Goal: Task Accomplishment & Management: Complete application form

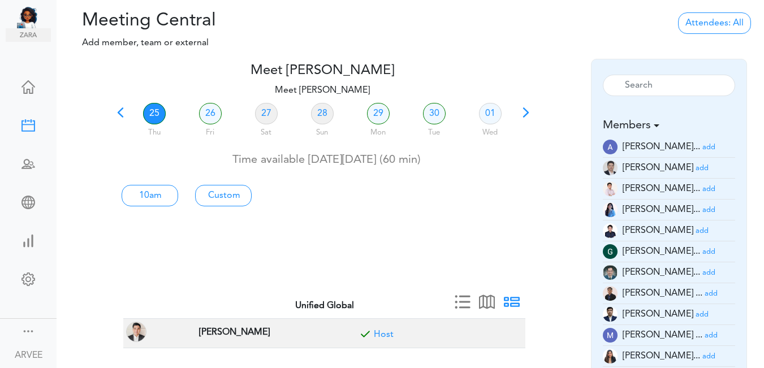
click at [122, 111] on span at bounding box center [121, 117] width 16 height 16
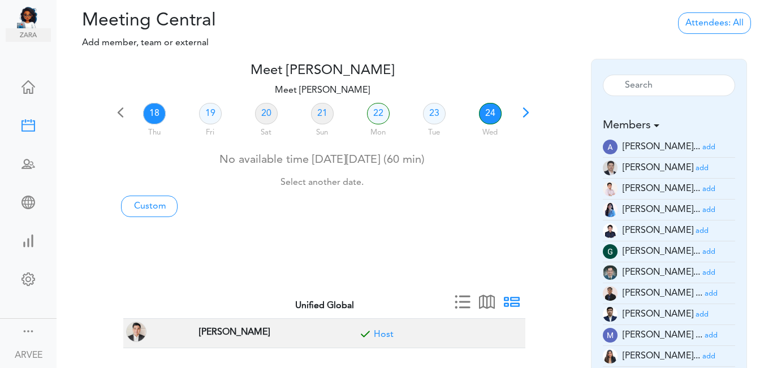
click at [487, 115] on link "24" at bounding box center [490, 113] width 23 height 21
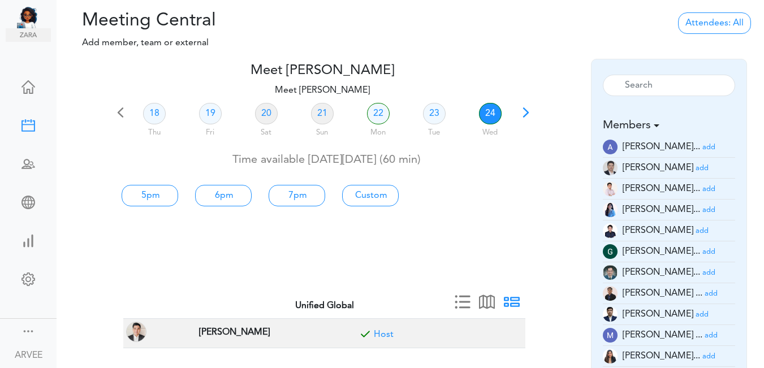
click at [702, 353] on small "add" at bounding box center [708, 356] width 13 height 7
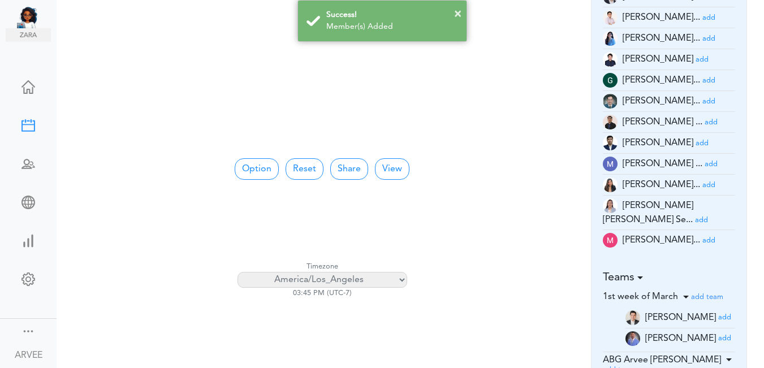
scroll to position [245, 0]
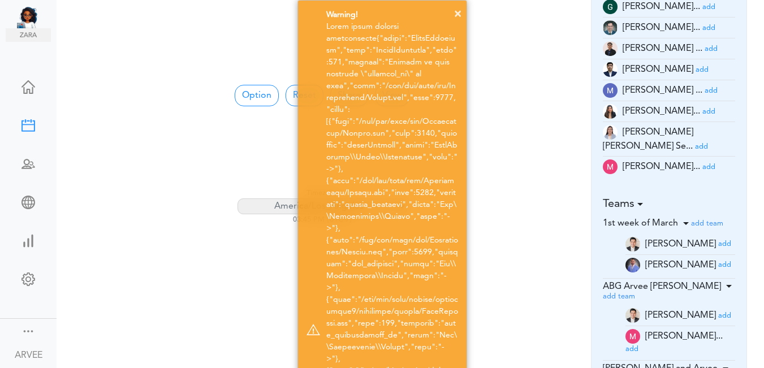
click at [522, 99] on div "× Warning! × Success! Member(s) Added" at bounding box center [382, 350] width 764 height 701
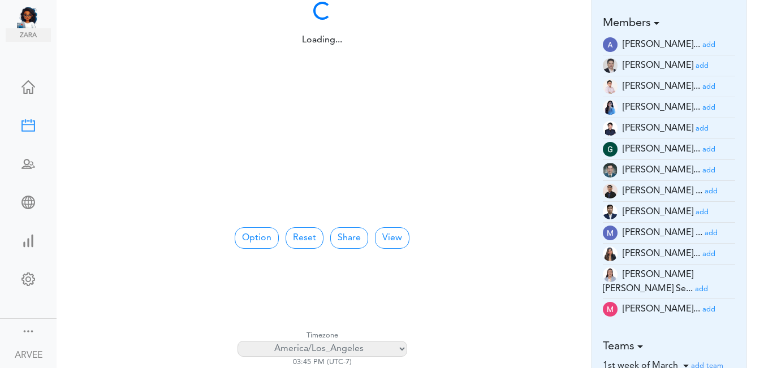
scroll to position [0, 0]
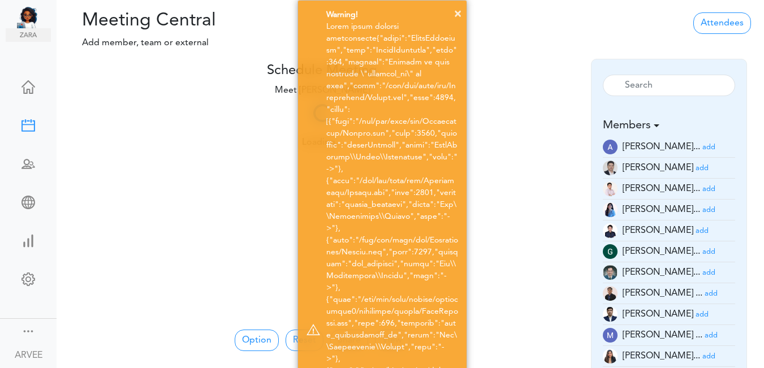
click at [268, 230] on div "× Warning!" at bounding box center [382, 329] width 764 height 659
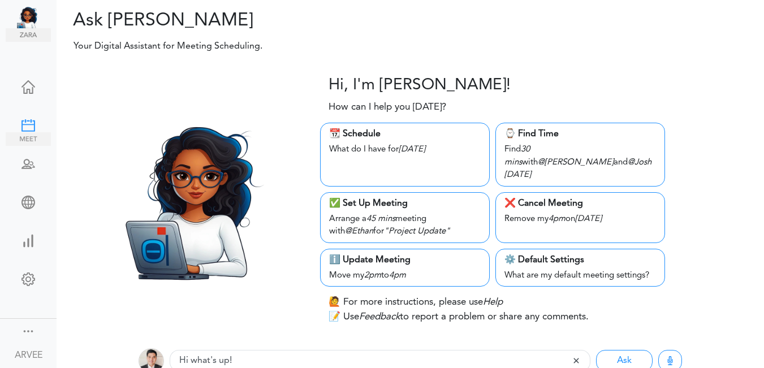
click at [23, 122] on div at bounding box center [28, 124] width 45 height 11
click at [24, 124] on div at bounding box center [28, 124] width 45 height 11
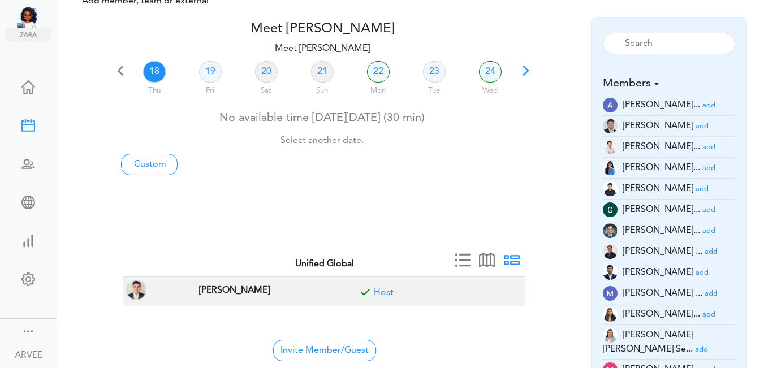
scroll to position [364, 0]
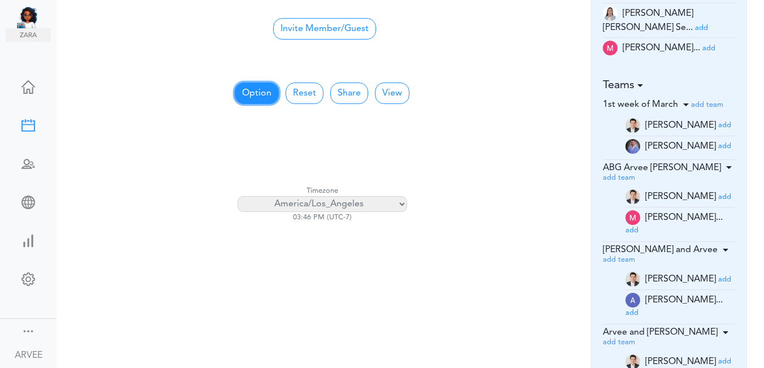
click at [254, 90] on button "Option" at bounding box center [257, 93] width 44 height 21
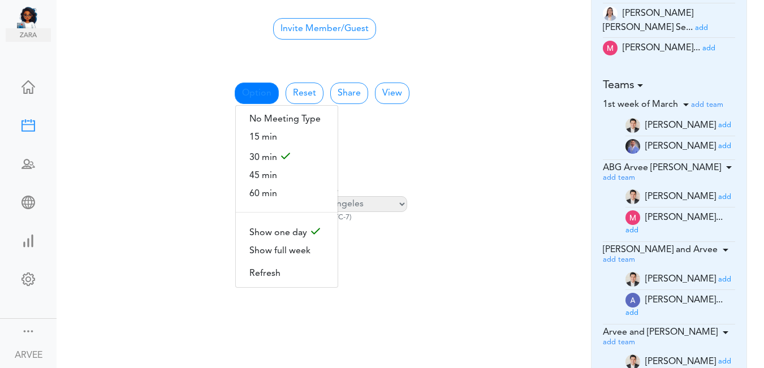
click at [514, 74] on div at bounding box center [323, 75] width 400 height 9
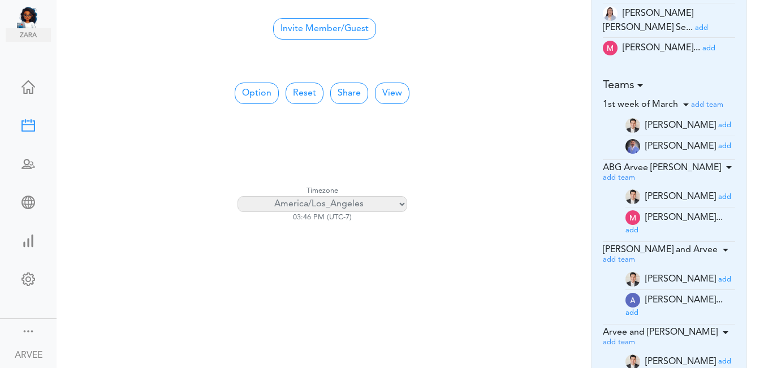
scroll to position [42, 0]
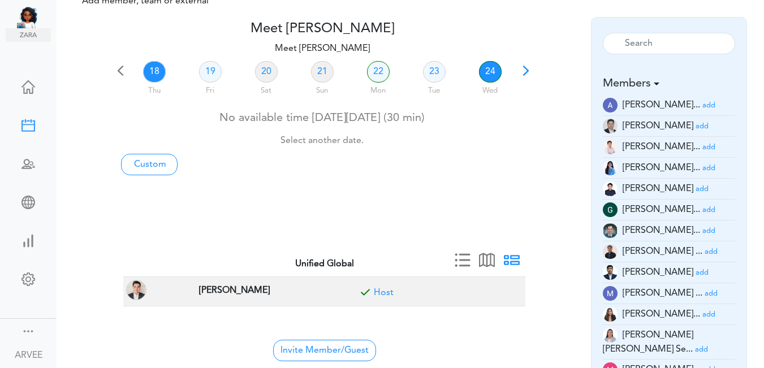
click at [494, 73] on link "24" at bounding box center [490, 71] width 23 height 21
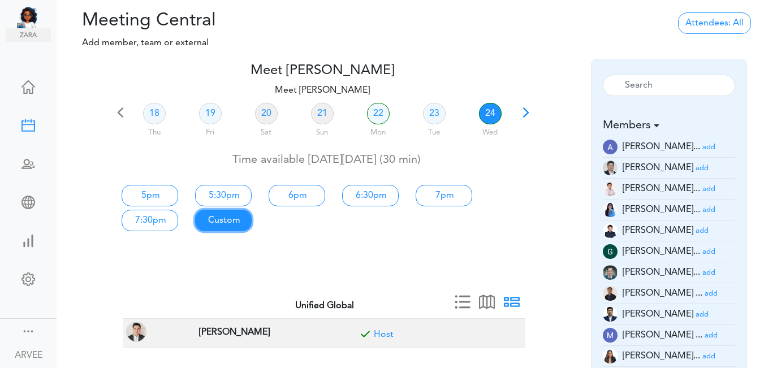
click at [221, 222] on link "Custom" at bounding box center [223, 220] width 57 height 21
type input "Meet [PERSON_NAME]"
type input "[URL][DOMAIN_NAME][SECURITY_DATA]"
type input "[DATE]T17:00"
type input "[DATE]T17:30"
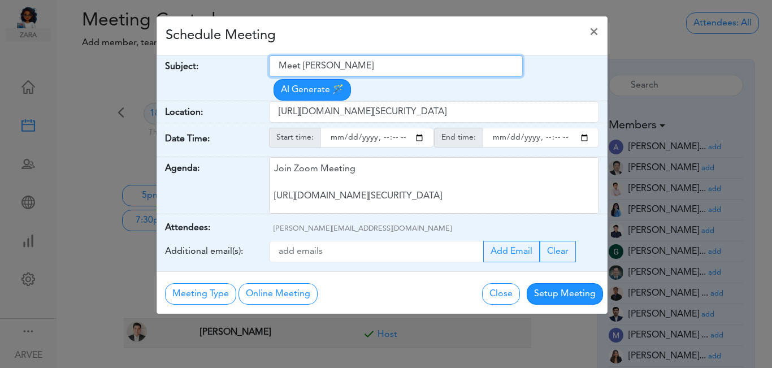
drag, startPoint x: 280, startPoint y: 66, endPoint x: 368, endPoint y: 67, distance: 87.6
click at [386, 76] on input "Meet [PERSON_NAME]" at bounding box center [396, 65] width 254 height 21
paste input "([PERSON_NAME] and [PERSON_NAME]) Q3 2025 Tax Planning Results"
type input "([PERSON_NAME] and [PERSON_NAME]) Q3 2025 Tax Planning Results"
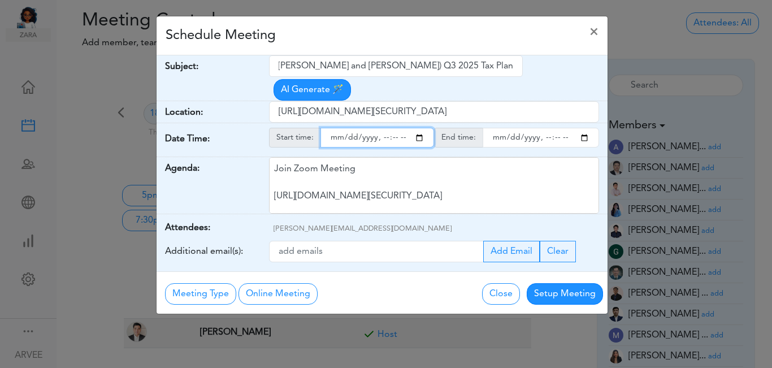
click at [421, 128] on input "starttime" at bounding box center [378, 138] width 114 height 20
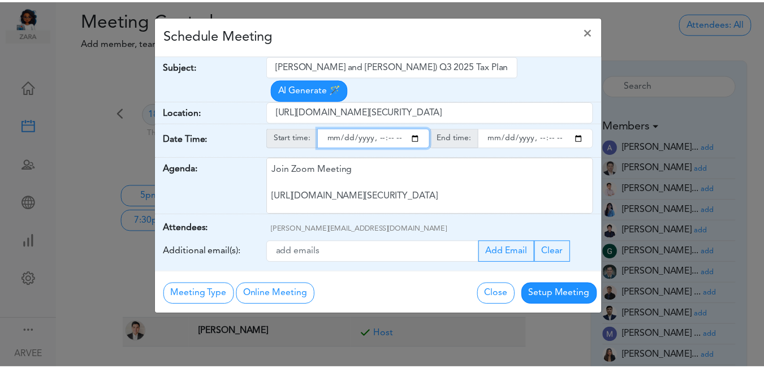
scroll to position [0, 0]
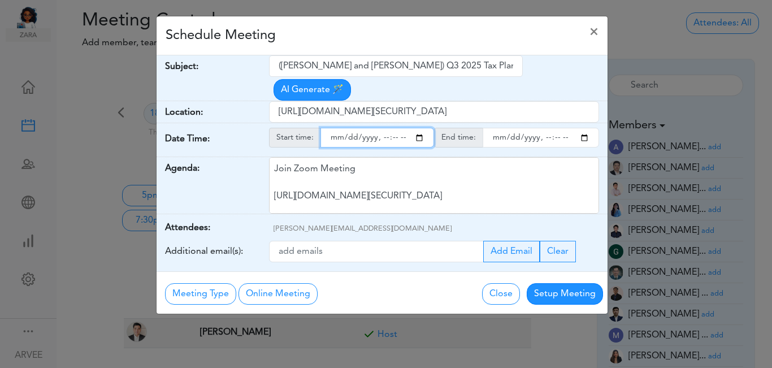
click at [382, 128] on input "starttime" at bounding box center [378, 138] width 114 height 20
type input "[DATE]T13:00"
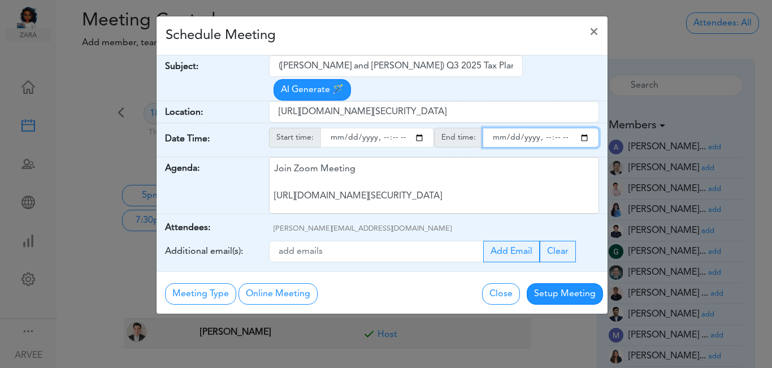
click at [585, 128] on input "endtime" at bounding box center [541, 138] width 116 height 20
click at [545, 128] on input "endtime" at bounding box center [541, 138] width 116 height 20
type input "[DATE]T13:30"
click at [385, 32] on div "Schedule Meeting ×" at bounding box center [382, 35] width 451 height 39
click at [387, 32] on div "Schedule Meeting ×" at bounding box center [382, 35] width 451 height 39
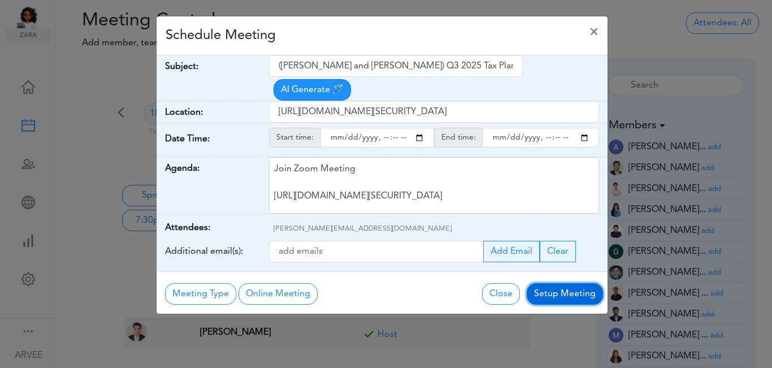
click at [553, 283] on button "Setup Meeting" at bounding box center [565, 293] width 76 height 21
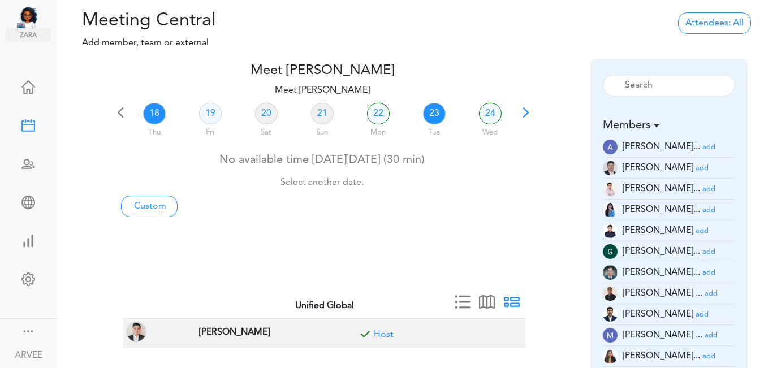
click at [431, 114] on link "23" at bounding box center [434, 113] width 23 height 21
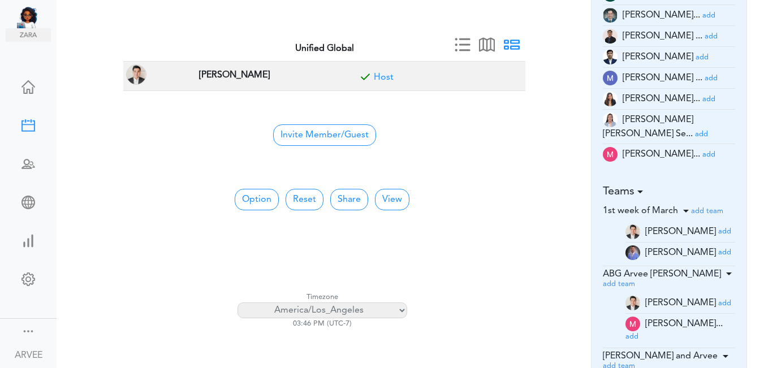
scroll to position [266, 0]
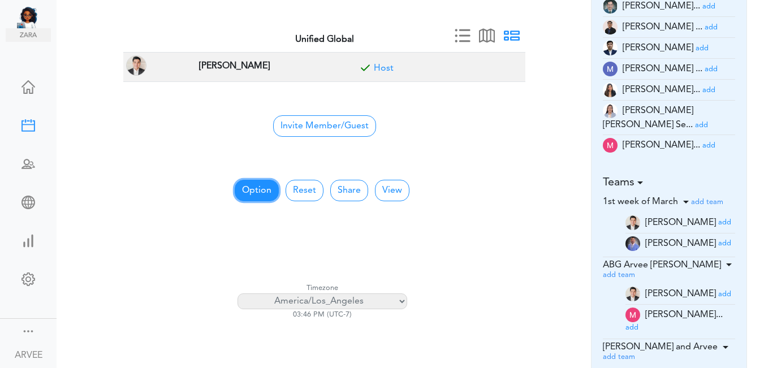
click at [248, 187] on button "Option" at bounding box center [257, 190] width 44 height 21
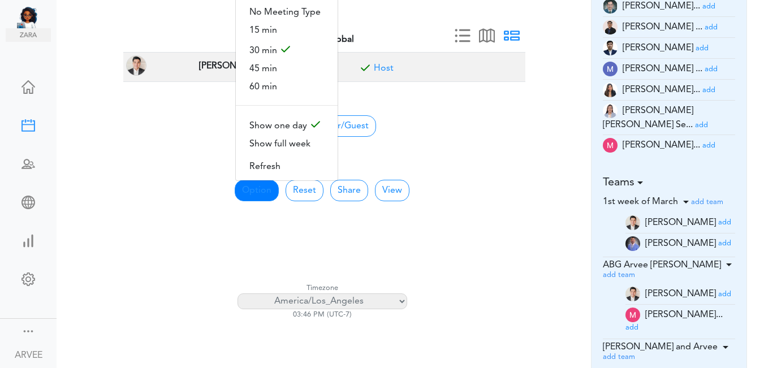
click at [250, 84] on span "60 min" at bounding box center [287, 87] width 102 height 18
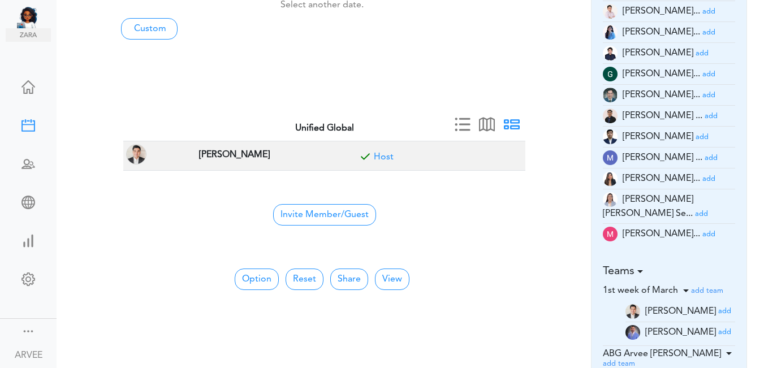
scroll to position [0, 0]
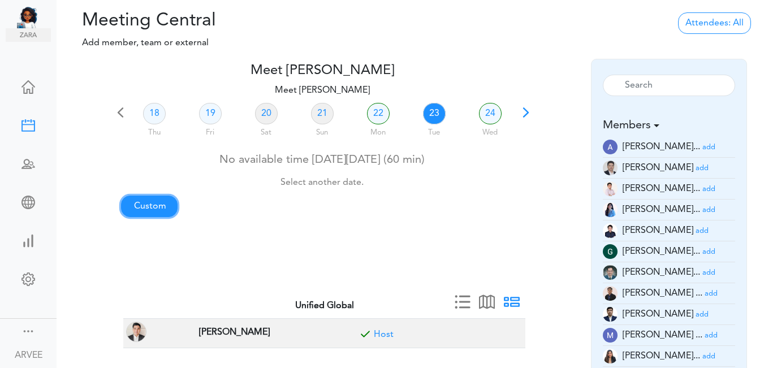
click at [141, 204] on link "Custom" at bounding box center [149, 206] width 57 height 21
type input "Meet [PERSON_NAME]"
type input "[URL][DOMAIN_NAME][SECURITY_DATA]"
type input "[DATE]T16:00"
type input "[DATE]T16:30"
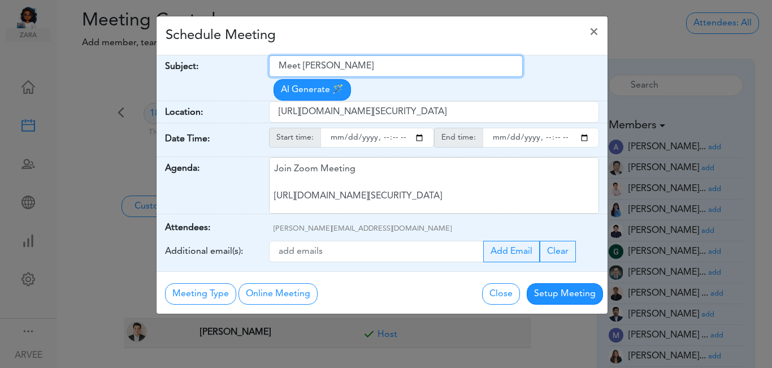
drag, startPoint x: 277, startPoint y: 66, endPoint x: 358, endPoint y: 70, distance: 81.5
click at [386, 71] on input "Meet [PERSON_NAME]" at bounding box center [396, 65] width 254 height 21
paste input "AI integration on PPC guides"
click at [374, 67] on input "AI integration on PPC guides" at bounding box center [396, 65] width 254 height 21
type input "AI integration on PPC Guides"
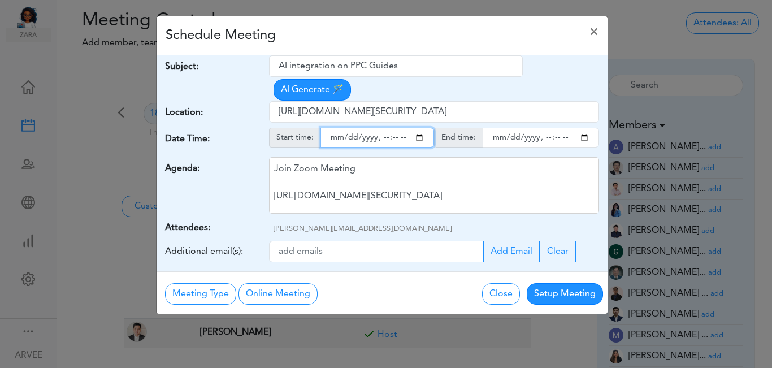
click at [418, 128] on input "starttime" at bounding box center [378, 138] width 114 height 20
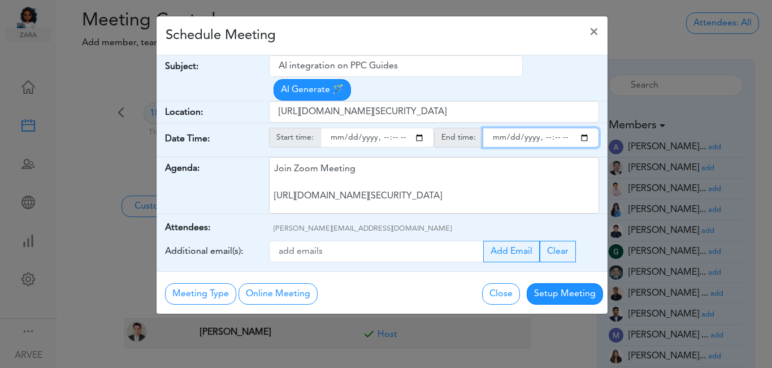
type input "[DATE]T20:00"
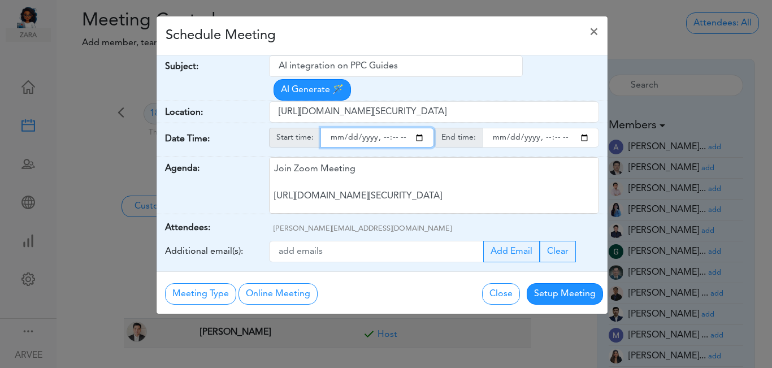
click at [583, 128] on input "endtime" at bounding box center [541, 138] width 116 height 20
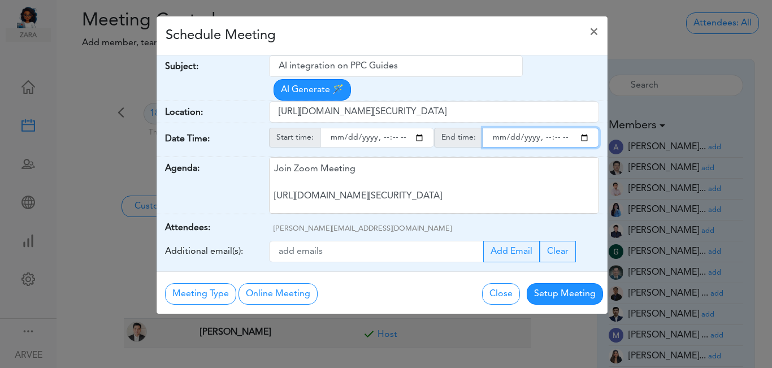
click at [556, 128] on input "endtime" at bounding box center [541, 138] width 116 height 20
type input "[DATE]T21:00"
click at [445, 33] on div "Schedule Meeting ×" at bounding box center [382, 35] width 451 height 39
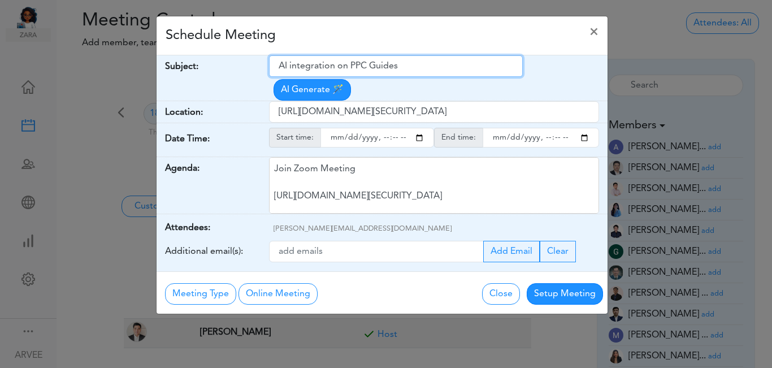
click at [292, 63] on input "AI integration on PPC Guides" at bounding box center [396, 65] width 254 height 21
click at [291, 66] on input "AI integration on PPC Guides" at bounding box center [396, 65] width 254 height 21
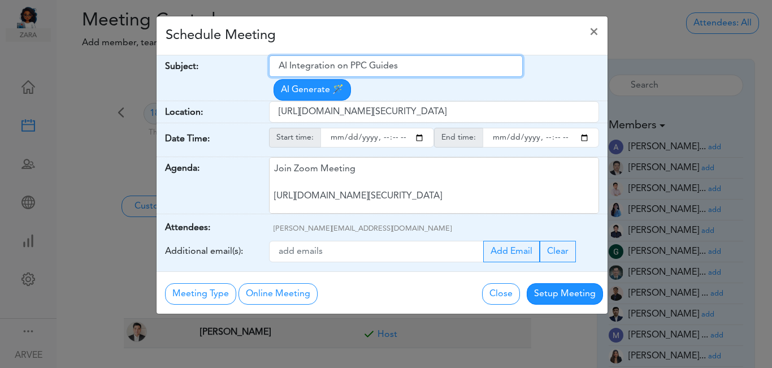
type input "AI Integration on PPC Guides"
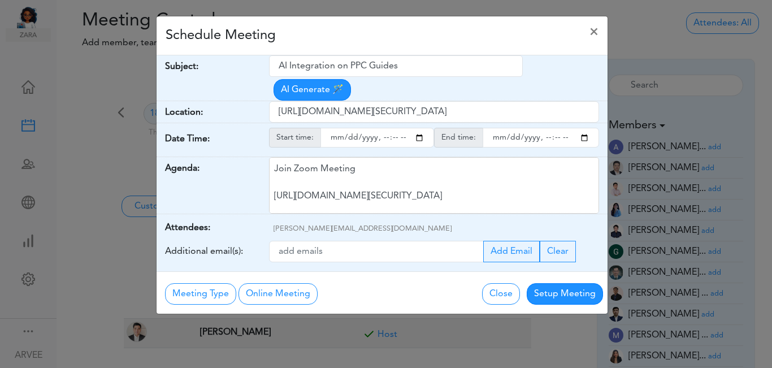
click at [390, 33] on div "Schedule Meeting ×" at bounding box center [382, 35] width 451 height 39
click at [561, 283] on button "Setup Meeting" at bounding box center [565, 293] width 76 height 21
